Goal: Navigation & Orientation: Find specific page/section

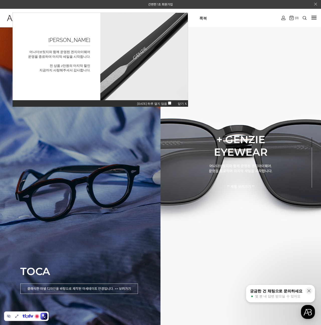
click at [100, 163] on div "TOCA 클래식한 아넬 디자인을 바탕으로 제작된 아세테이트 안경입니다. >> 보러가기" at bounding box center [80, 162] width 161 height 325
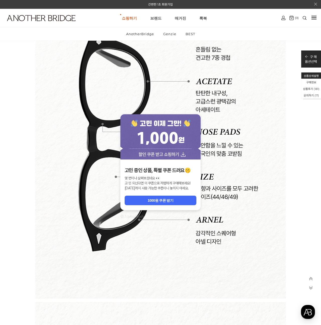
scroll to position [1338, 0]
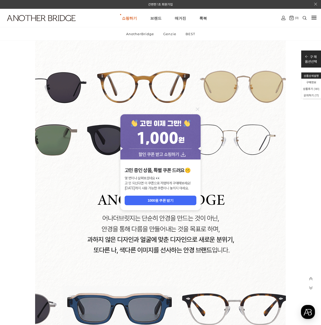
click at [198, 108] on icon at bounding box center [197, 108] width 3 height 3
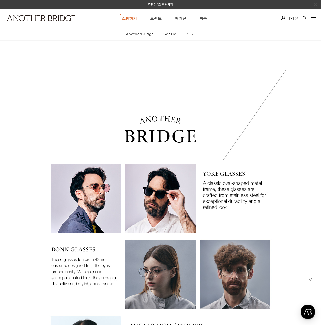
scroll to position [0, 0]
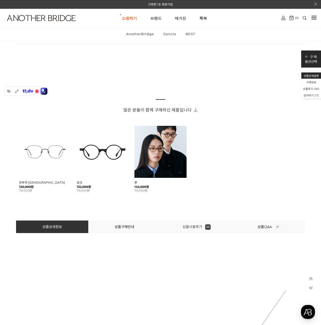
click at [198, 227] on link "상품사용후기 181" at bounding box center [197, 226] width 28 height 5
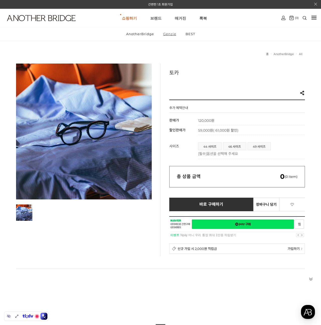
click at [172, 33] on link "Genzie" at bounding box center [170, 33] width 22 height 13
